Goal: Task Accomplishment & Management: Use online tool/utility

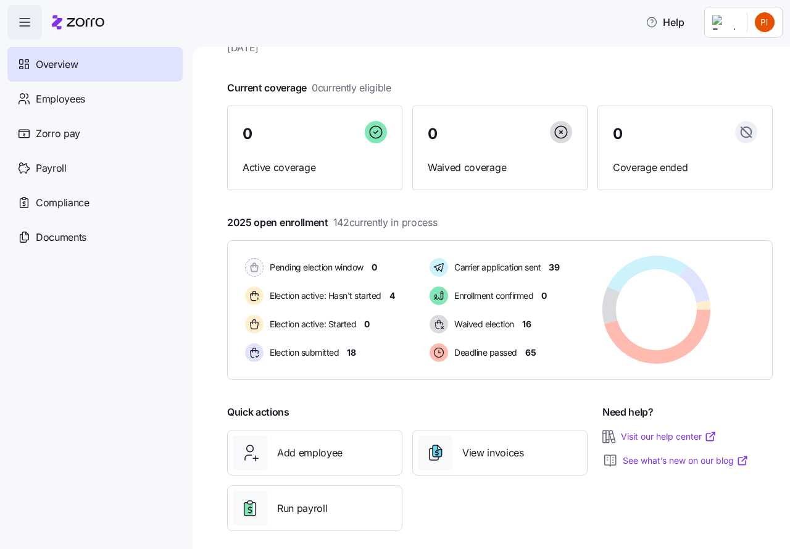
scroll to position [60, 0]
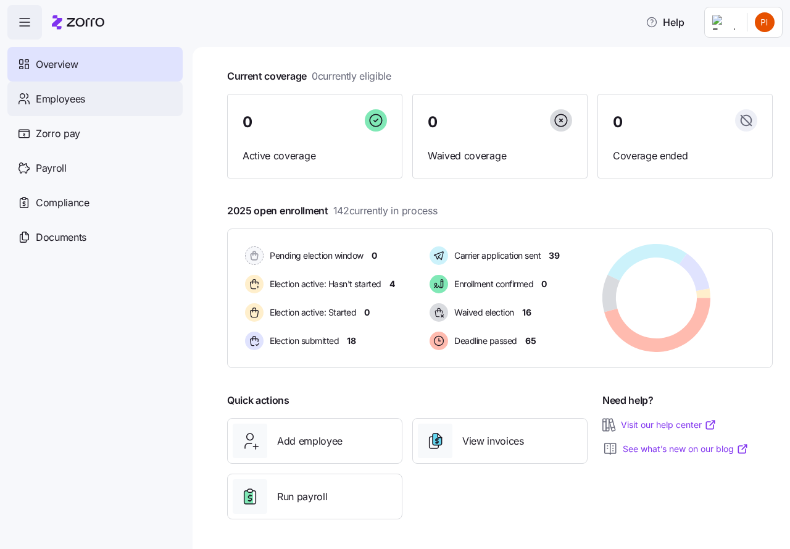
click at [58, 98] on span "Employees" at bounding box center [60, 98] width 49 height 15
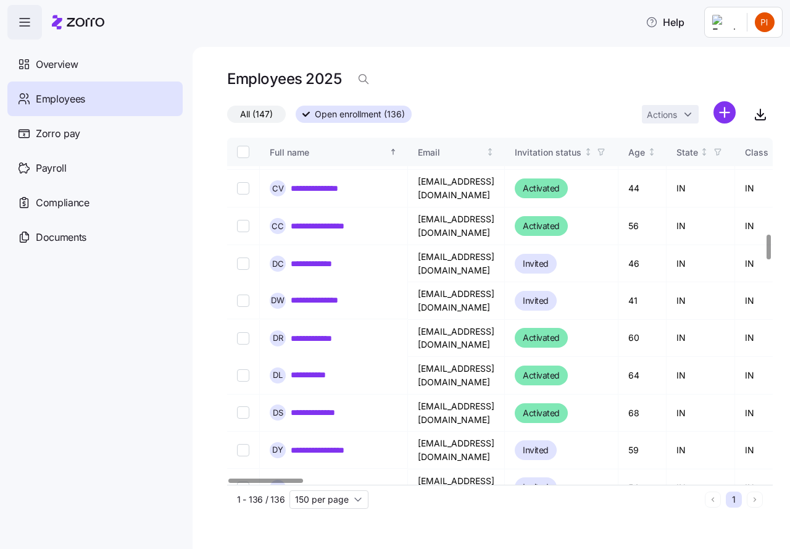
scroll to position [1327, 0]
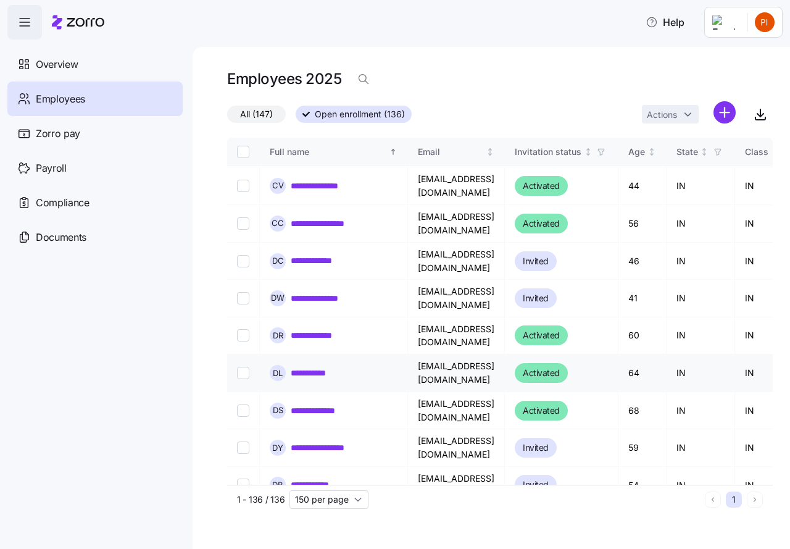
drag, startPoint x: 51, startPoint y: 65, endPoint x: 254, endPoint y: 199, distance: 242.4
click at [51, 65] on span "Overview" at bounding box center [57, 64] width 42 height 15
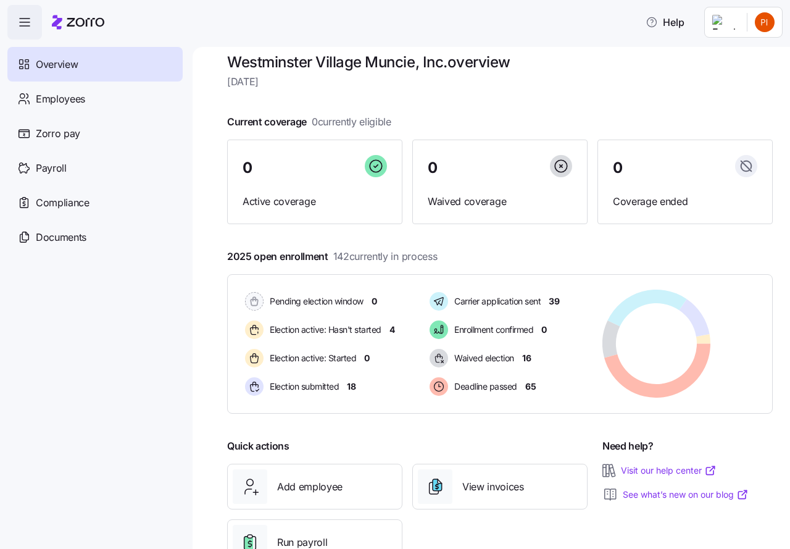
scroll to position [60, 0]
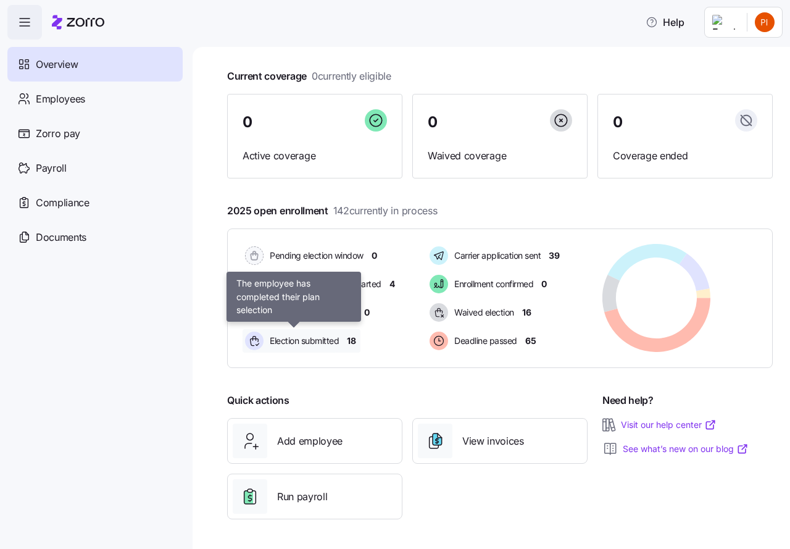
click at [295, 339] on span "Election submitted" at bounding box center [302, 340] width 73 height 12
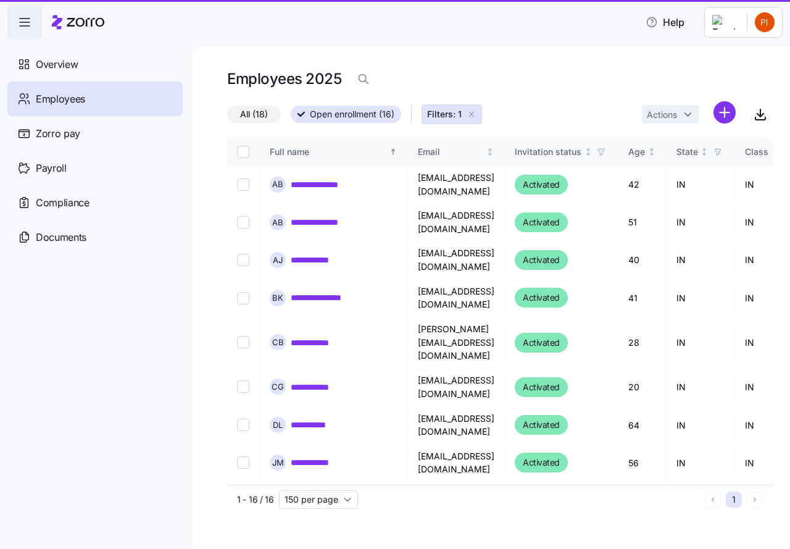
type input "50 per page"
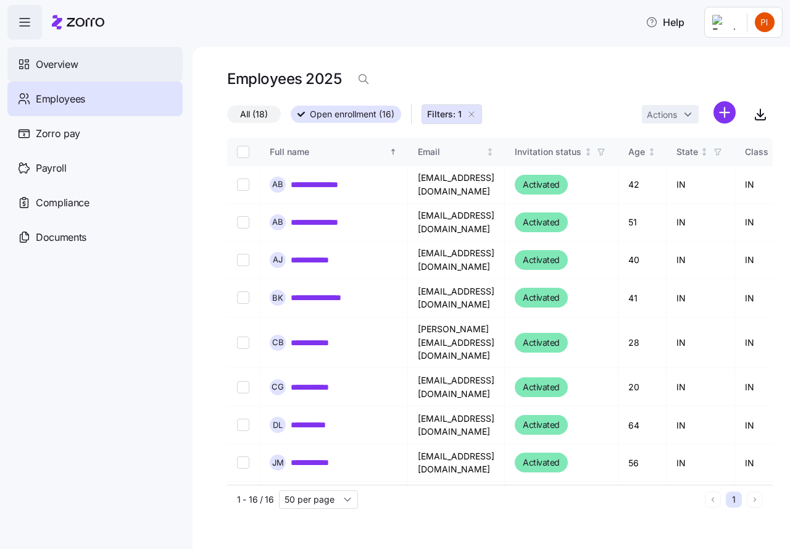
click at [56, 60] on span "Overview" at bounding box center [57, 64] width 42 height 15
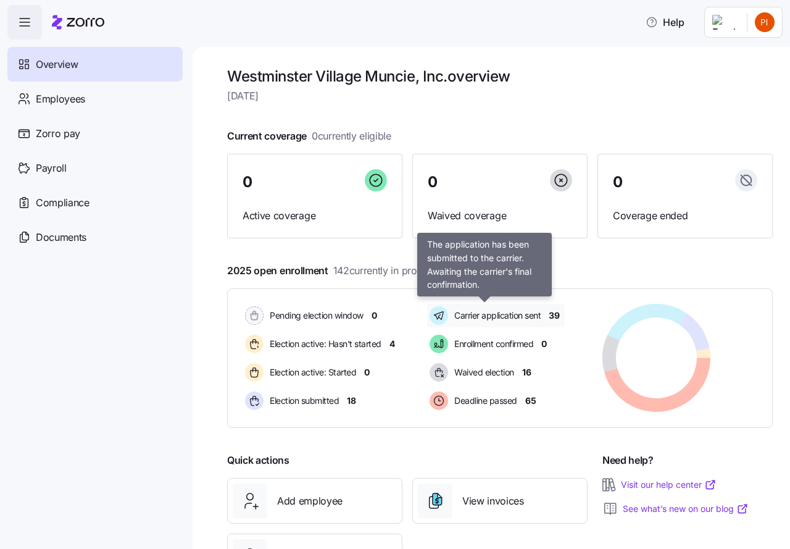
click at [489, 314] on span "Carrier application sent" at bounding box center [496, 315] width 90 height 12
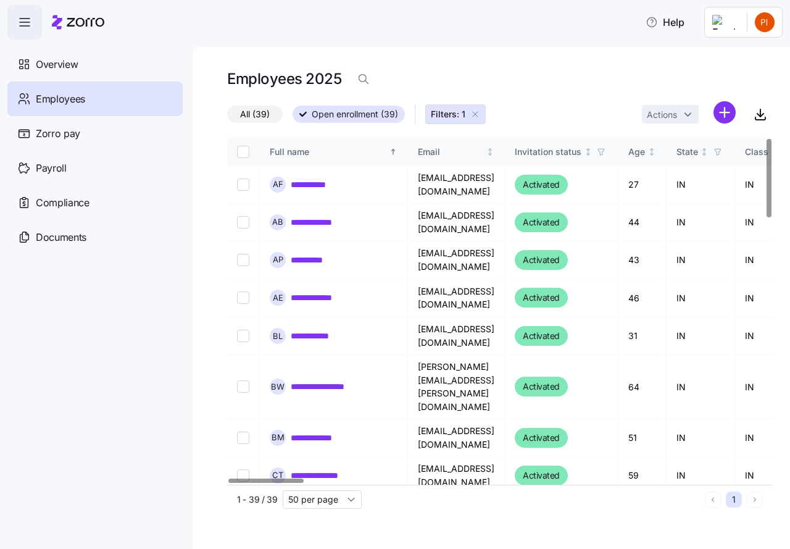
click at [477, 112] on icon "button" at bounding box center [475, 114] width 10 height 10
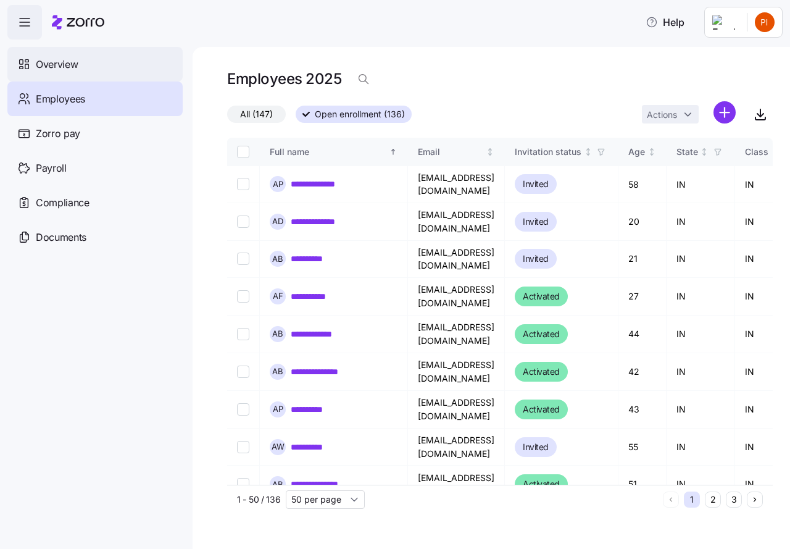
click at [63, 63] on span "Overview" at bounding box center [57, 64] width 42 height 15
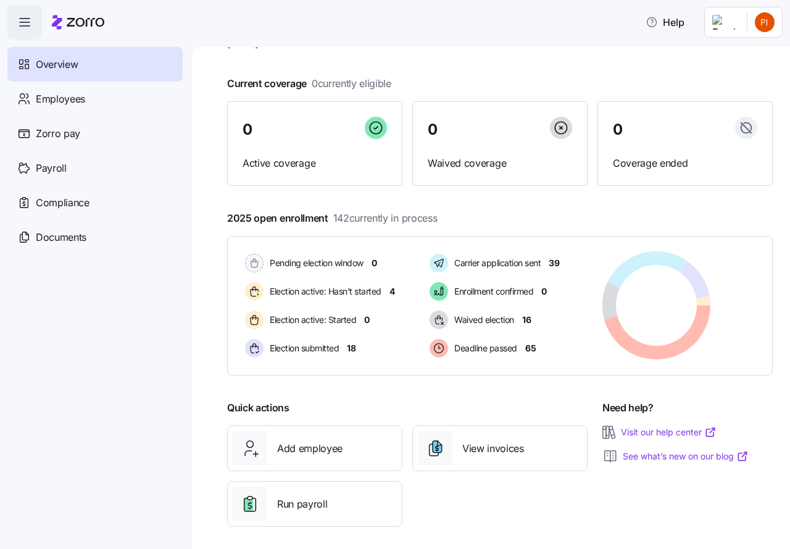
scroll to position [60, 0]
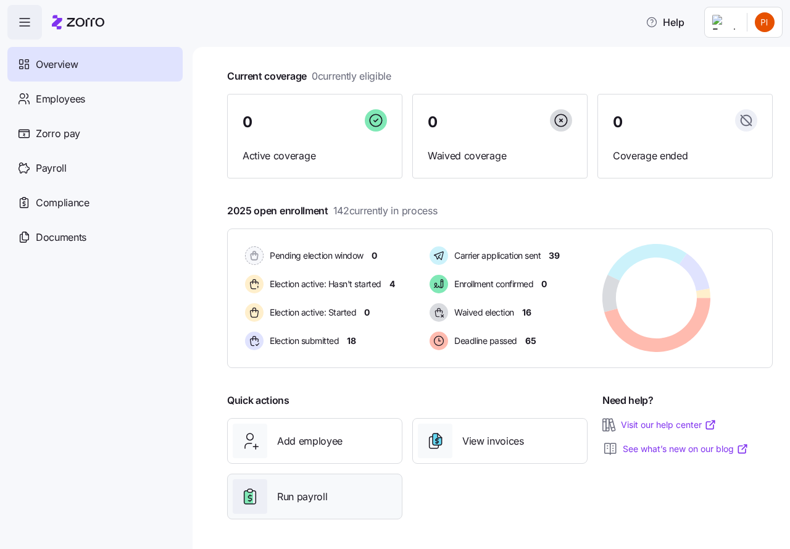
click at [289, 492] on span "Run payroll" at bounding box center [302, 496] width 50 height 15
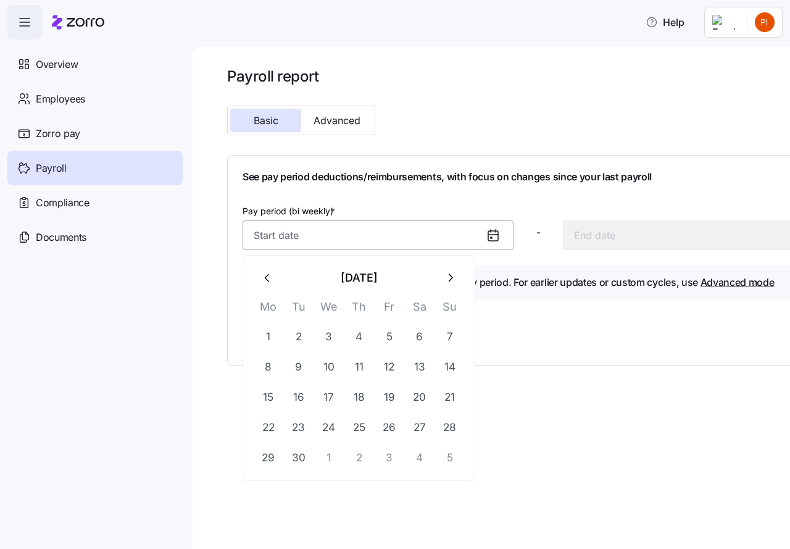
click at [468, 233] on input "Pay period (bi weekly) *" at bounding box center [378, 235] width 271 height 30
click at [300, 455] on button "30" at bounding box center [299, 457] width 30 height 30
type input "September 30, 2025"
type input "October 13, 2025"
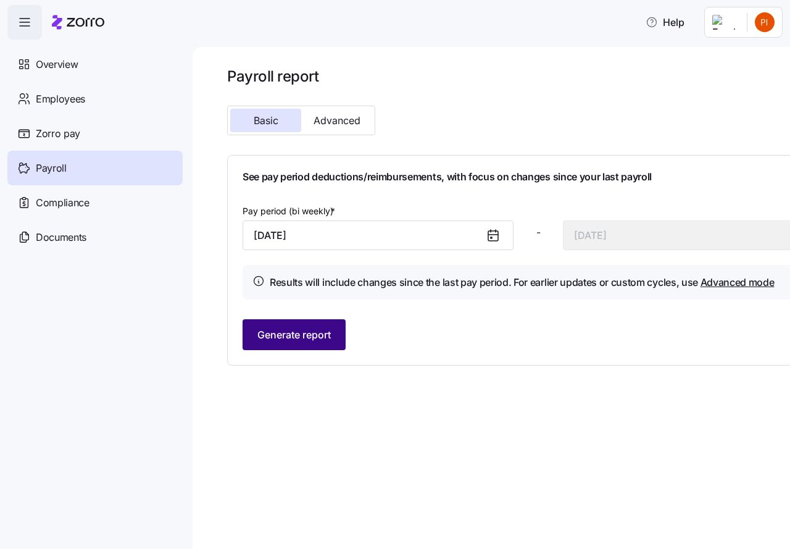
click at [320, 336] on span "Generate report" at bounding box center [293, 334] width 73 height 15
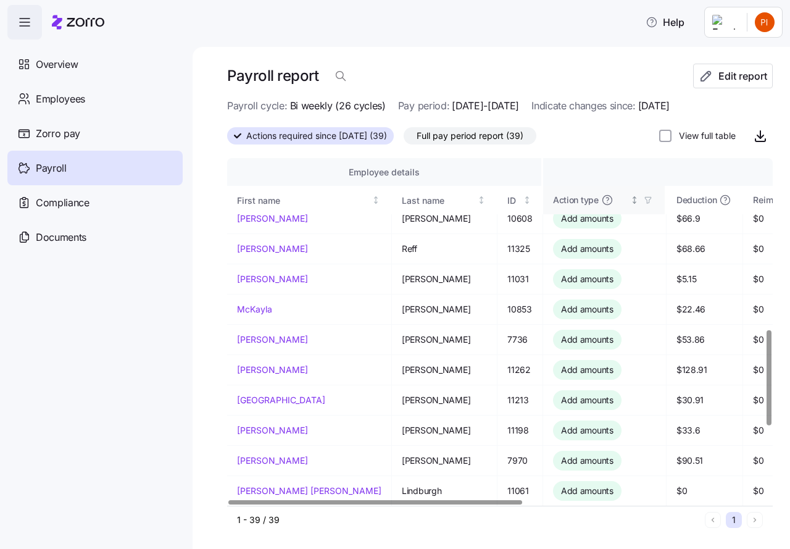
scroll to position [625, 0]
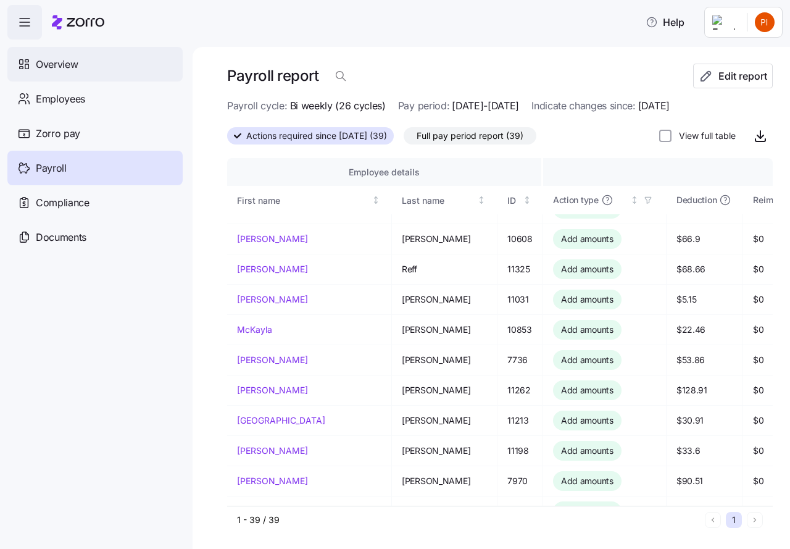
click at [49, 60] on span "Overview" at bounding box center [57, 64] width 42 height 15
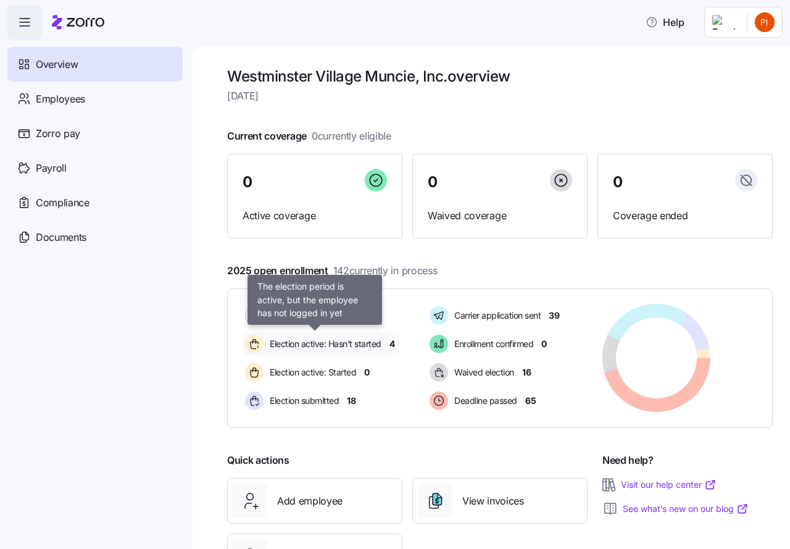
click at [300, 341] on span "Election active: Hasn't started" at bounding box center [323, 344] width 115 height 12
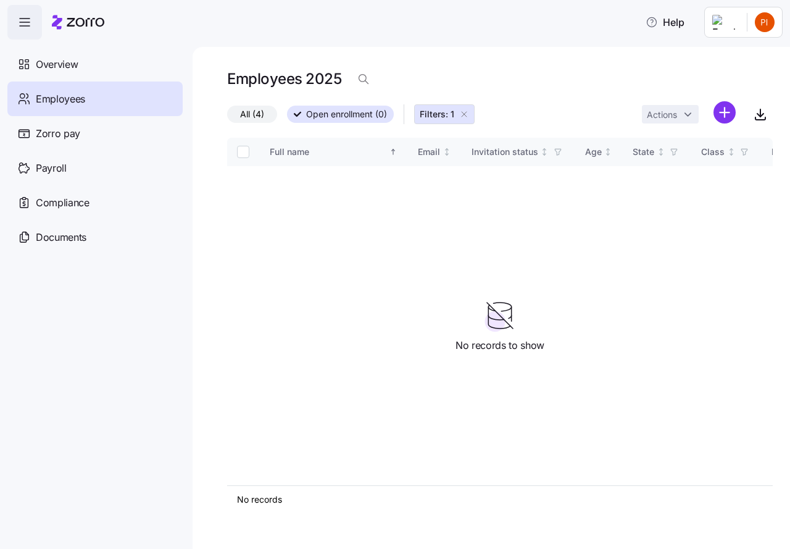
drag, startPoint x: 467, startPoint y: 112, endPoint x: 461, endPoint y: 113, distance: 6.2
click at [467, 112] on icon "button" at bounding box center [464, 114] width 10 height 10
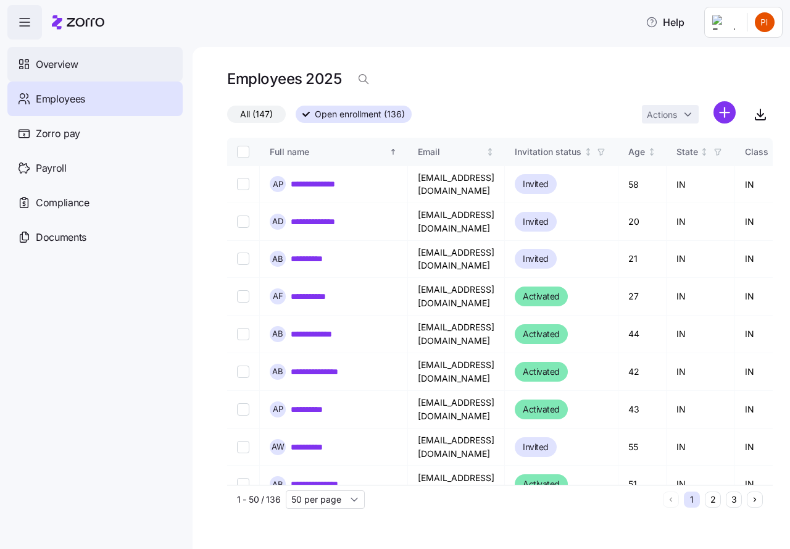
click at [65, 67] on span "Overview" at bounding box center [57, 64] width 42 height 15
